Goal: Information Seeking & Learning: Learn about a topic

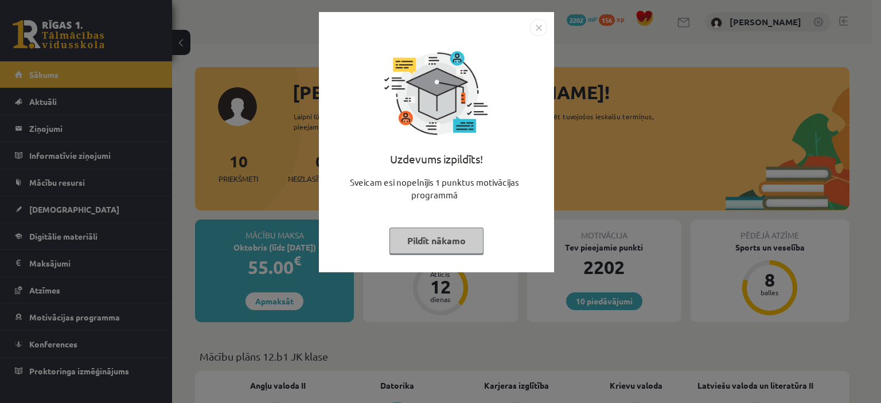
click at [448, 250] on button "Pildīt nākamo" at bounding box center [437, 241] width 94 height 26
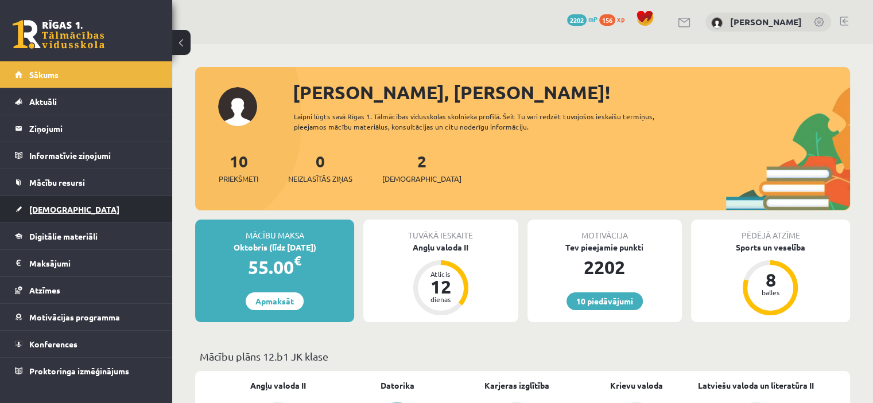
click at [73, 217] on link "[DEMOGRAPHIC_DATA]" at bounding box center [86, 209] width 143 height 26
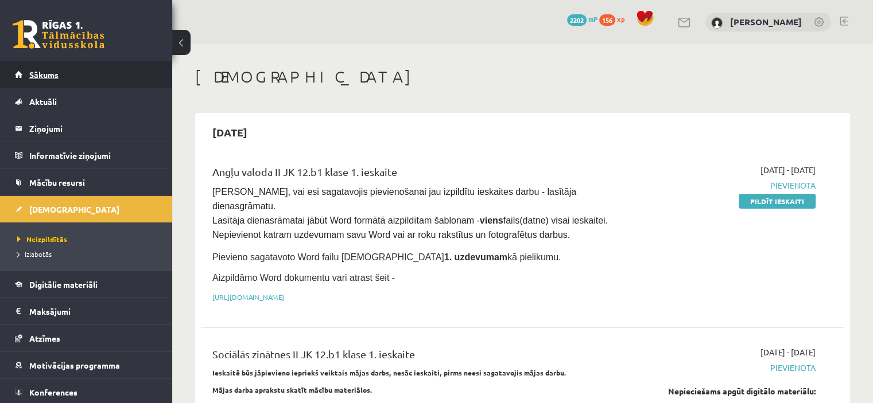
click at [88, 79] on link "Sākums" at bounding box center [86, 74] width 143 height 26
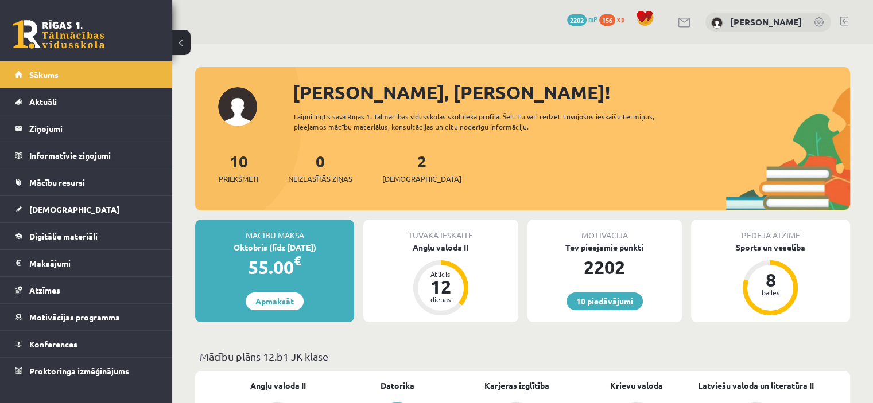
click at [97, 204] on link "[DEMOGRAPHIC_DATA]" at bounding box center [86, 209] width 143 height 26
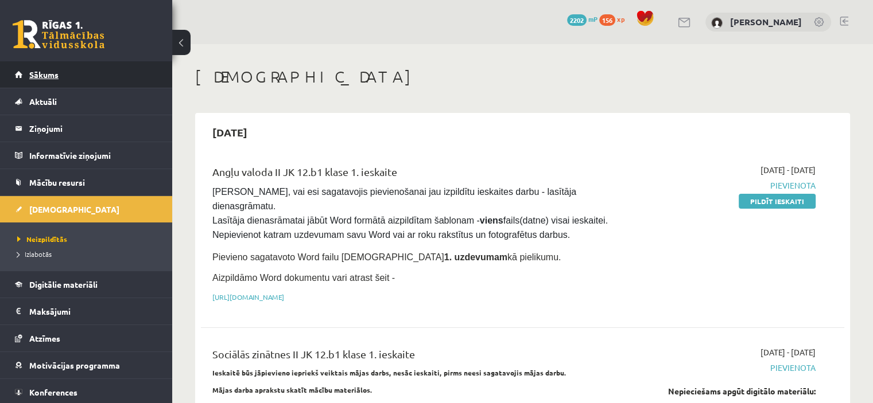
click at [71, 75] on link "Sākums" at bounding box center [86, 74] width 143 height 26
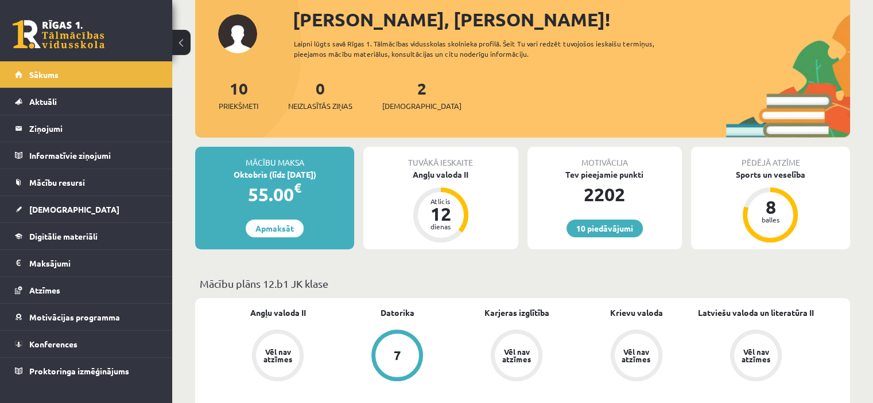
scroll to position [64, 0]
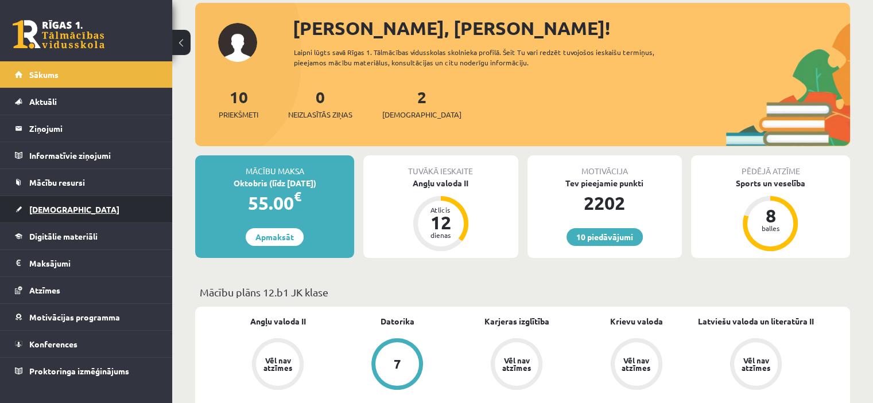
click at [33, 217] on link "[DEMOGRAPHIC_DATA]" at bounding box center [86, 209] width 143 height 26
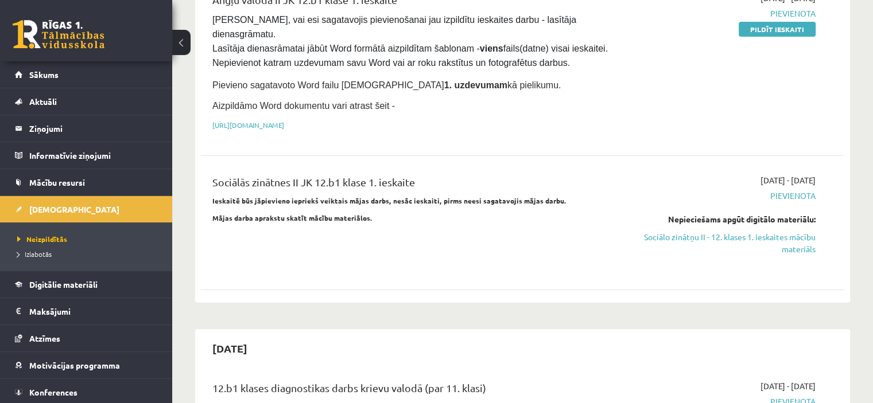
scroll to position [142, 0]
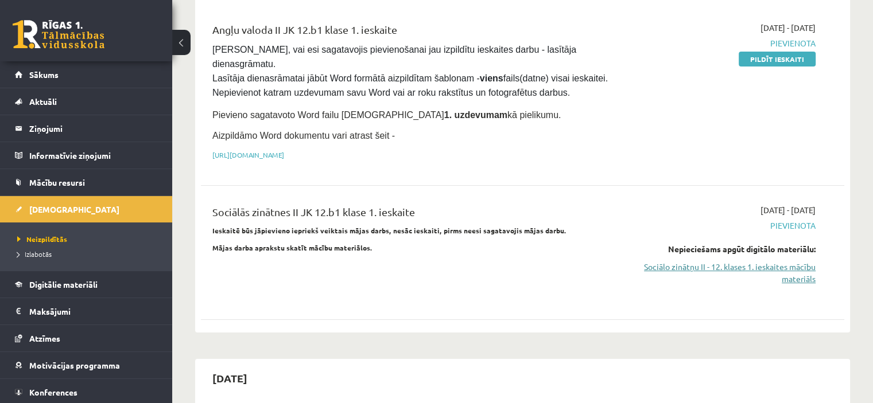
click at [804, 261] on link "Sociālo zinātņu II - 12. klases 1. ieskaites mācību materiāls" at bounding box center [720, 273] width 189 height 24
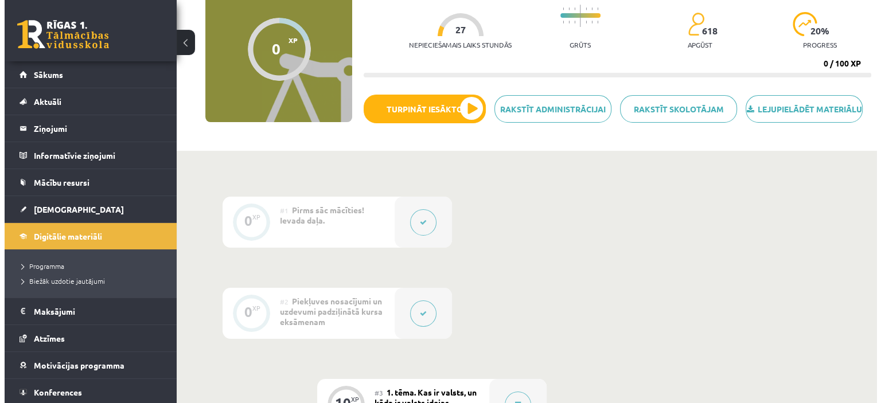
scroll to position [139, 0]
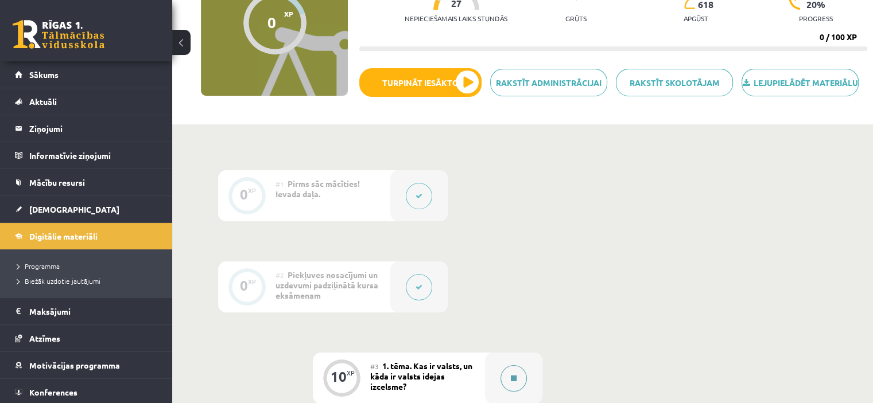
click at [517, 392] on button at bounding box center [513, 378] width 26 height 26
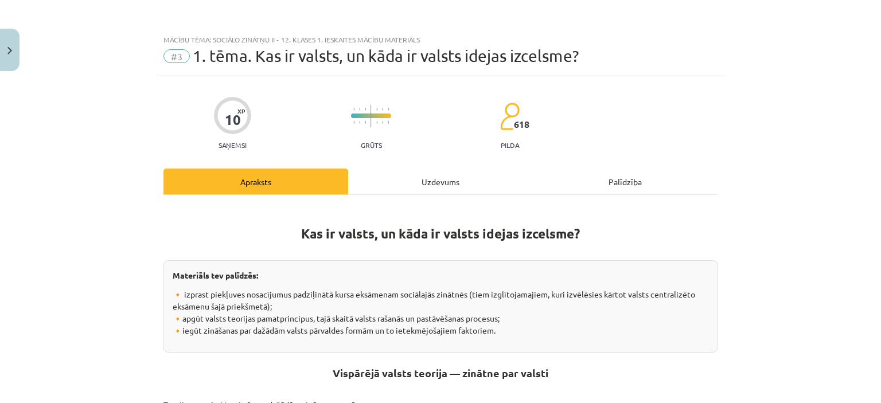
click at [417, 176] on div "Uzdevums" at bounding box center [440, 182] width 185 height 26
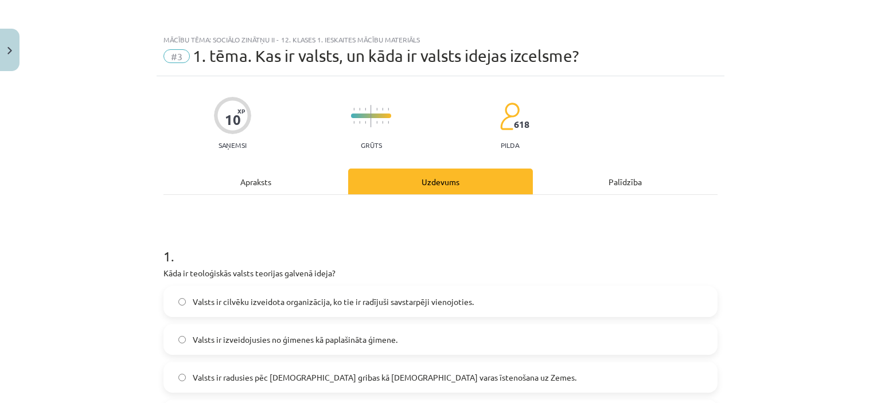
scroll to position [29, 0]
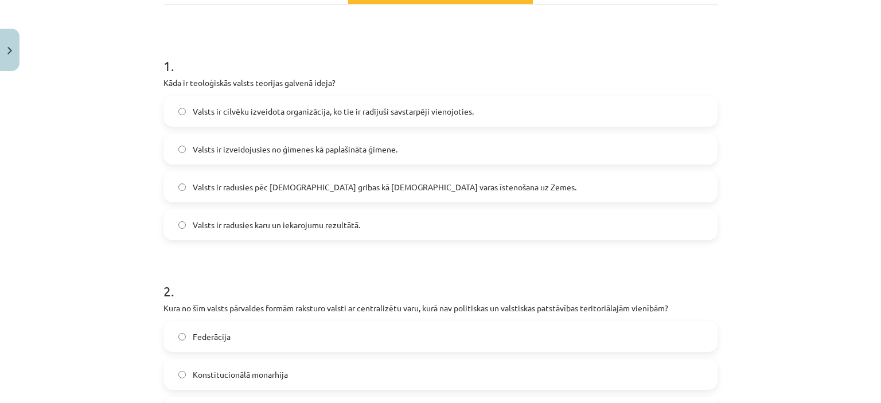
scroll to position [193, 0]
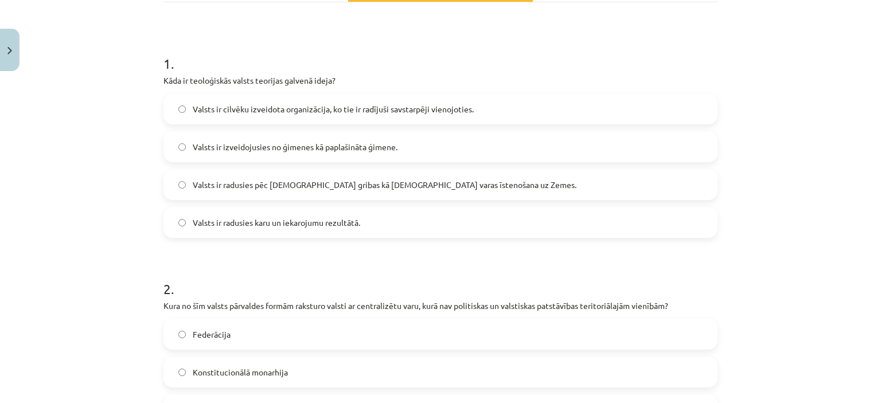
click at [760, 169] on div "Mācību tēma: Sociālo zinātņu ii - 12. klases 1. ieskaites mācību materiāls #3 1…" at bounding box center [440, 201] width 881 height 403
click at [732, 15] on div "Mācību tēma: Sociālo zinātņu ii - 12. klases 1. ieskaites mācību materiāls #3 1…" at bounding box center [440, 201] width 881 height 403
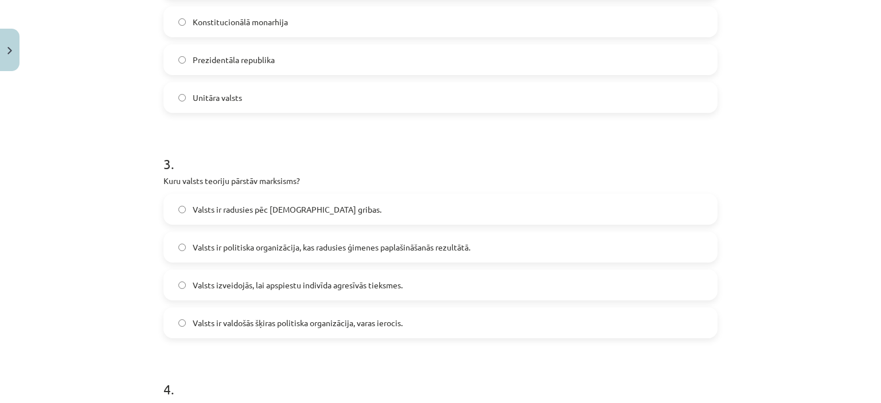
scroll to position [409, 0]
